Goal: Check status: Check status

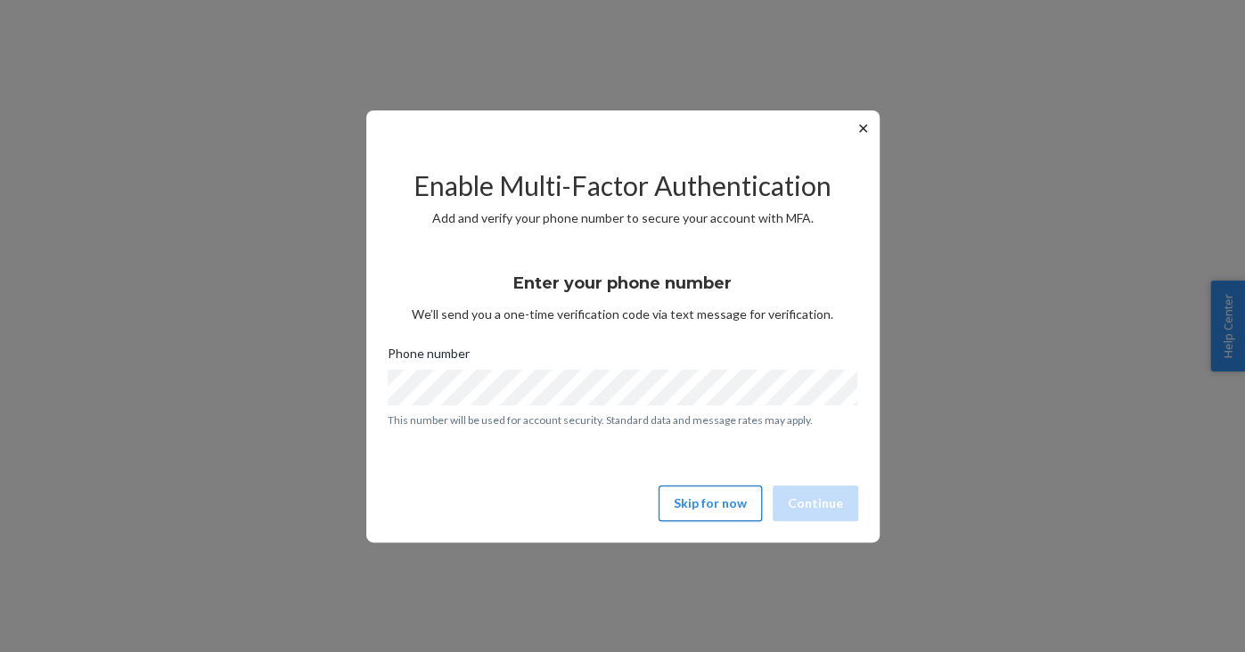
click at [717, 493] on button "Skip for now" at bounding box center [709, 504] width 103 height 36
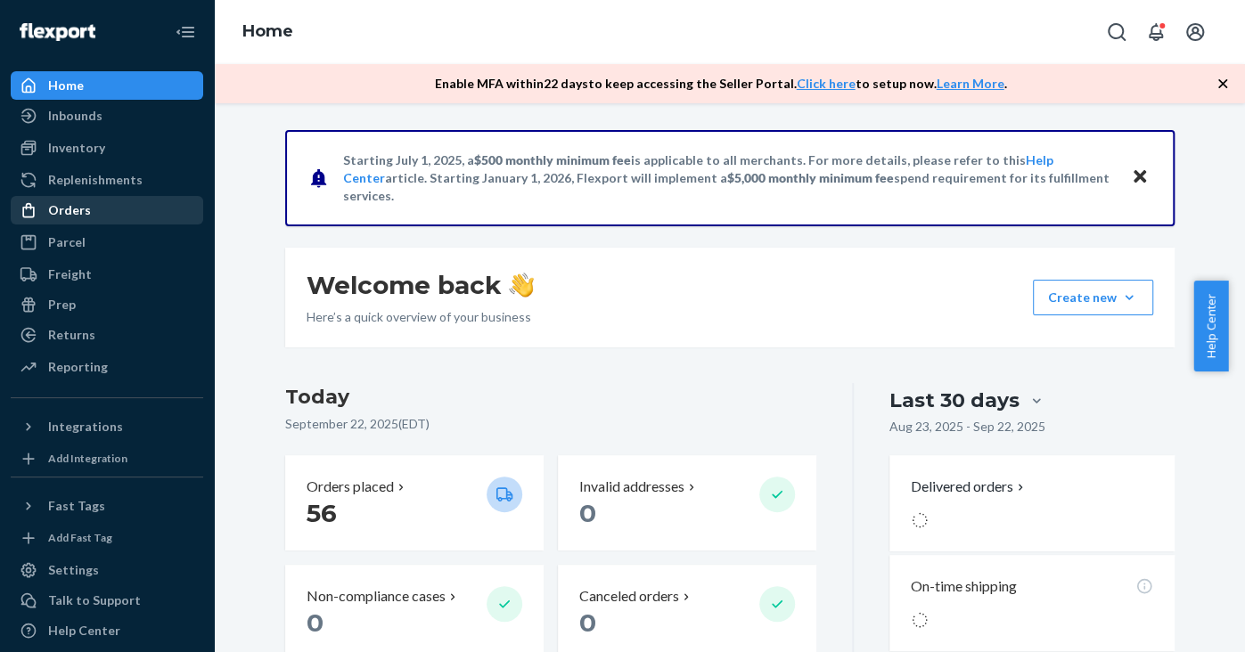
click at [84, 208] on div "Orders" at bounding box center [69, 210] width 43 height 18
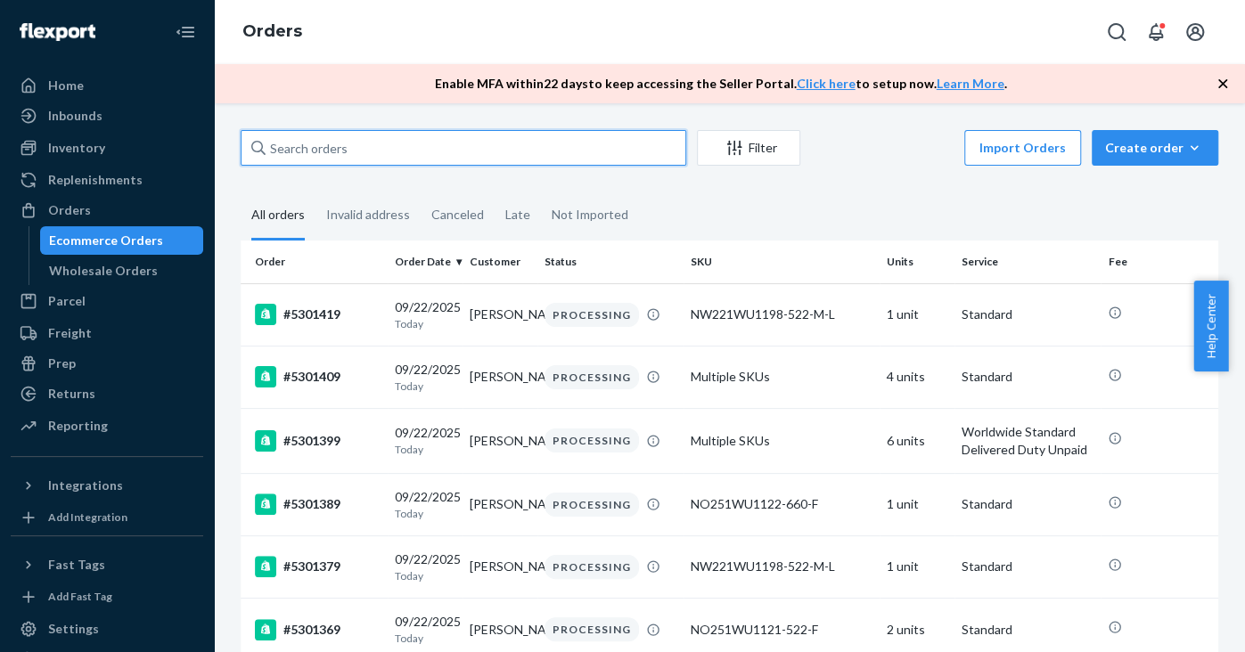
click at [308, 148] on input "text" at bounding box center [463, 148] width 445 height 36
paste input "5279429"
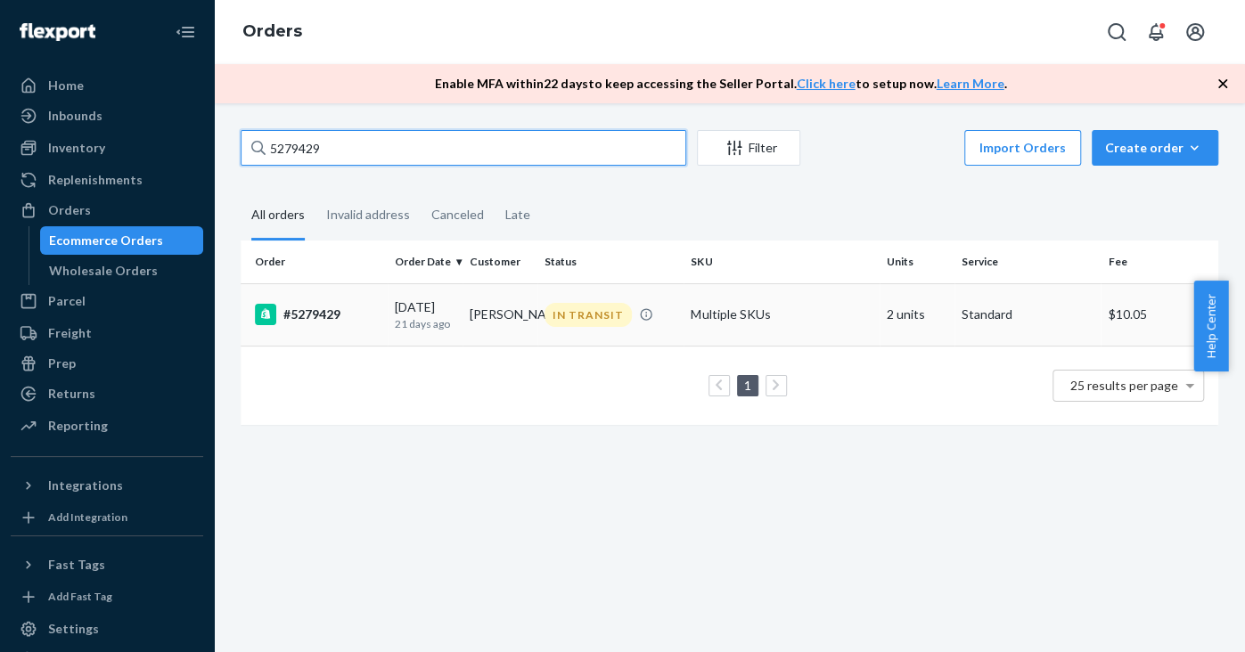
type input "5279429"
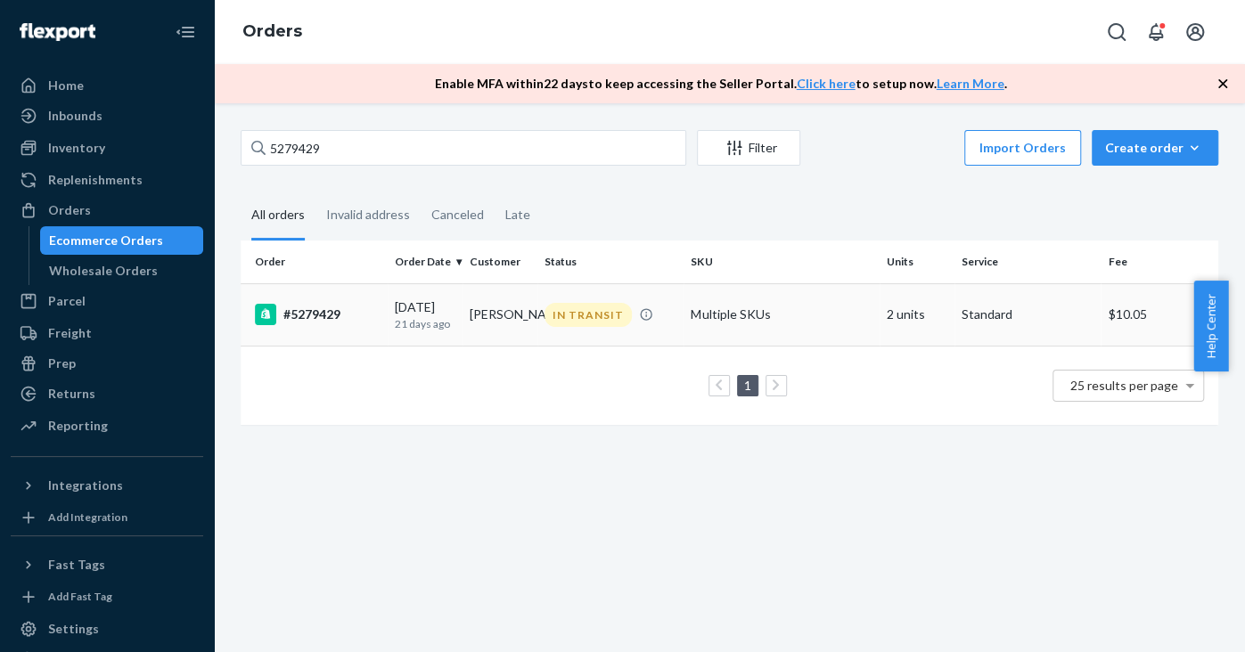
click at [308, 306] on div "#5279429" at bounding box center [318, 314] width 126 height 21
